Goal: Task Accomplishment & Management: Manage account settings

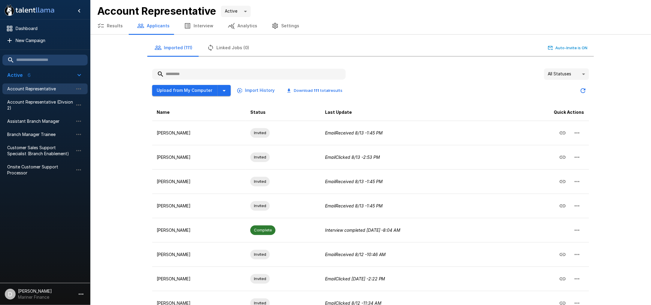
click at [284, 27] on button "Settings" at bounding box center [286, 25] width 42 height 17
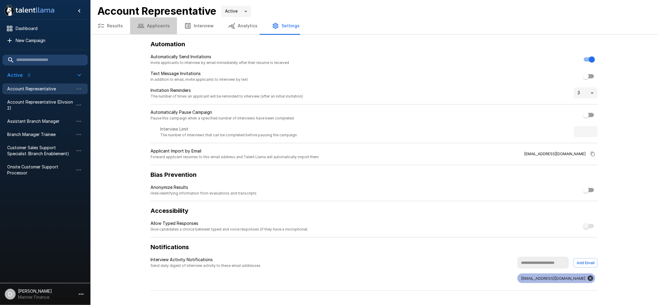
click at [161, 23] on button "Applicants" at bounding box center [153, 25] width 47 height 17
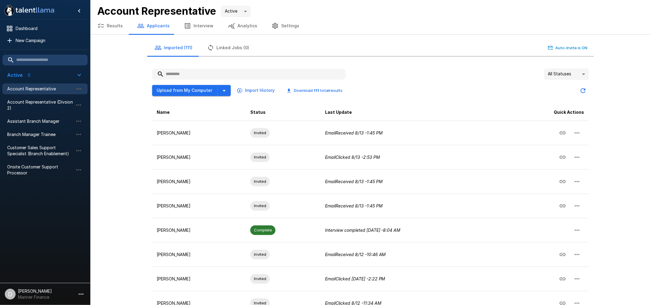
click at [117, 23] on button "Results" at bounding box center [110, 25] width 40 height 17
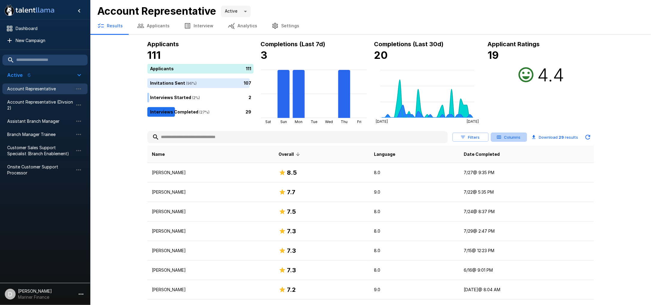
click at [516, 133] on button "Columns" at bounding box center [509, 137] width 36 height 9
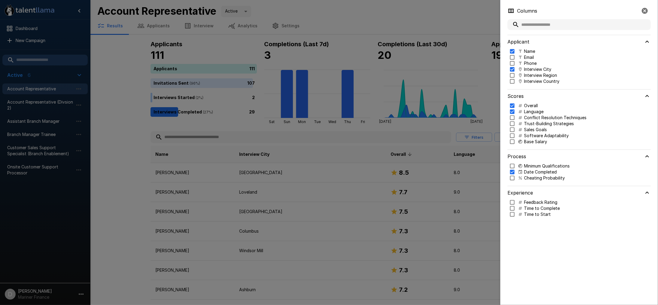
click at [374, 175] on div at bounding box center [329, 152] width 658 height 305
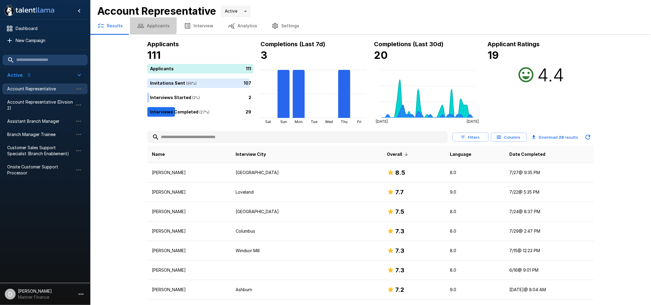
click at [151, 23] on button "Applicants" at bounding box center [153, 25] width 47 height 17
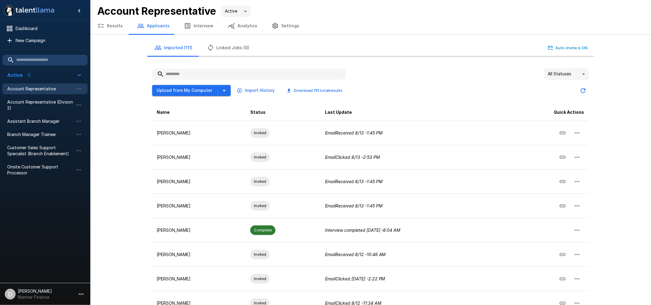
click at [108, 24] on button "Results" at bounding box center [110, 25] width 40 height 17
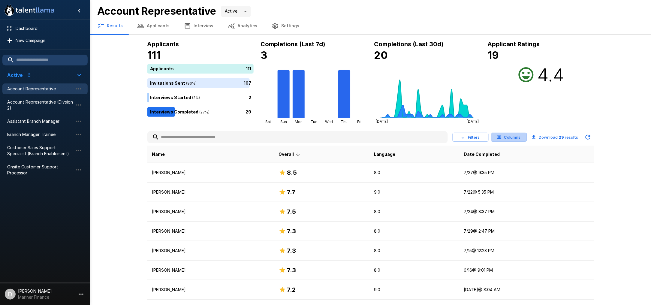
click at [518, 139] on button "Columns" at bounding box center [509, 137] width 36 height 9
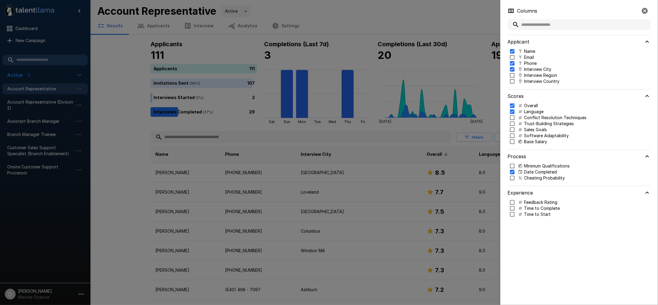
click at [393, 135] on div at bounding box center [329, 152] width 658 height 305
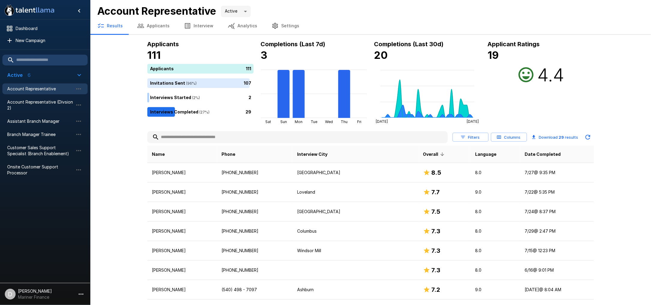
click at [150, 29] on button "Applicants" at bounding box center [153, 25] width 47 height 17
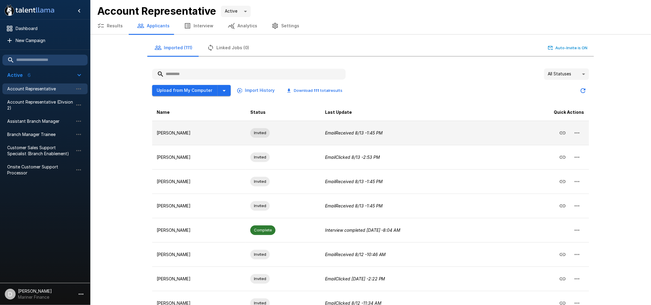
click at [214, 132] on p "[PERSON_NAME]" at bounding box center [199, 133] width 84 height 6
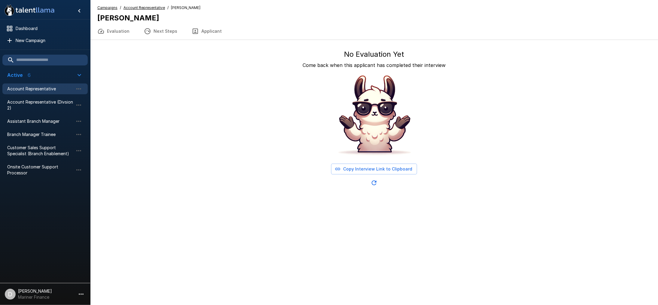
click at [209, 30] on button "Applicant" at bounding box center [206, 31] width 44 height 17
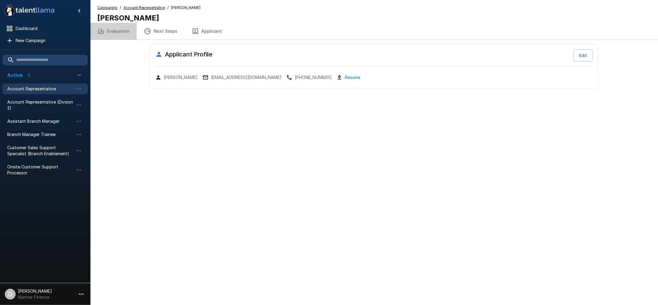
click at [116, 31] on button "Evaluation" at bounding box center [113, 31] width 47 height 17
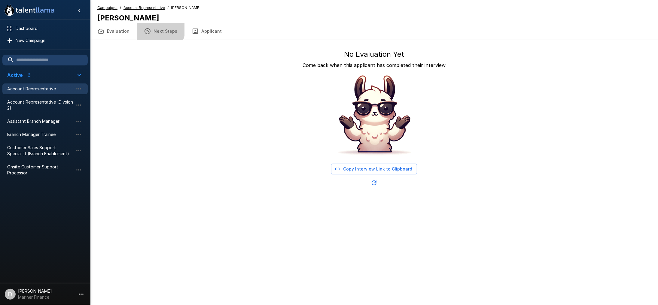
click at [157, 29] on button "Next Steps" at bounding box center [161, 31] width 48 height 17
